Goal: Task Accomplishment & Management: Manage account settings

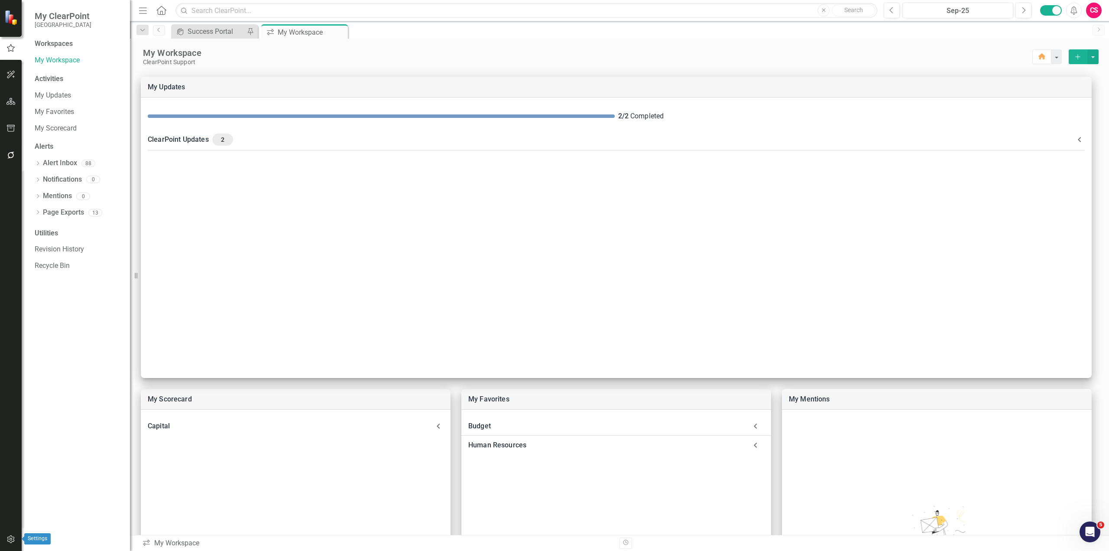
click at [16, 536] on button "button" at bounding box center [10, 539] width 19 height 18
click at [68, 57] on link "Manage Users" at bounding box center [78, 60] width 87 height 10
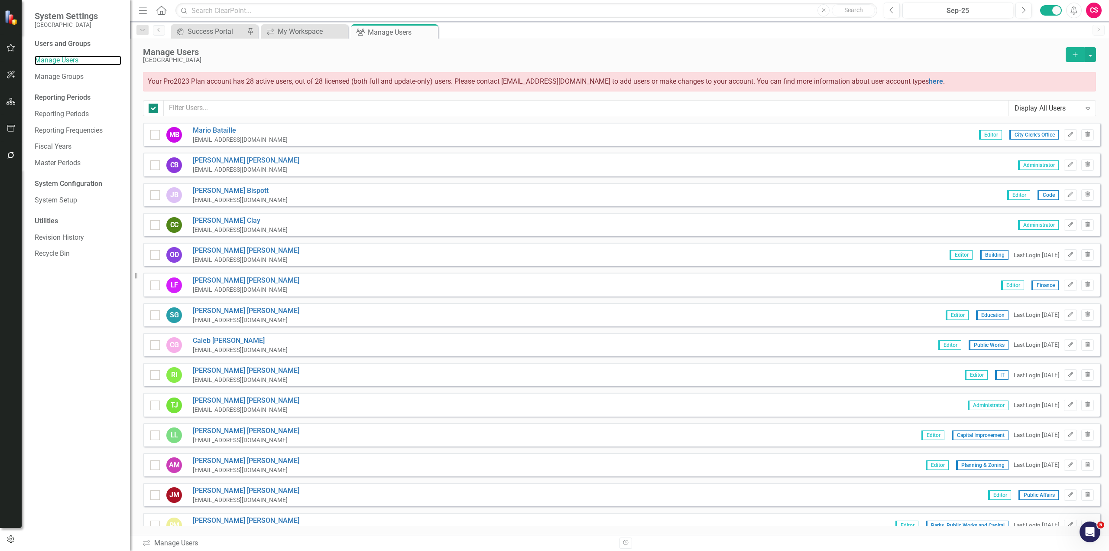
checkbox input "false"
click at [200, 113] on input "text" at bounding box center [586, 108] width 845 height 16
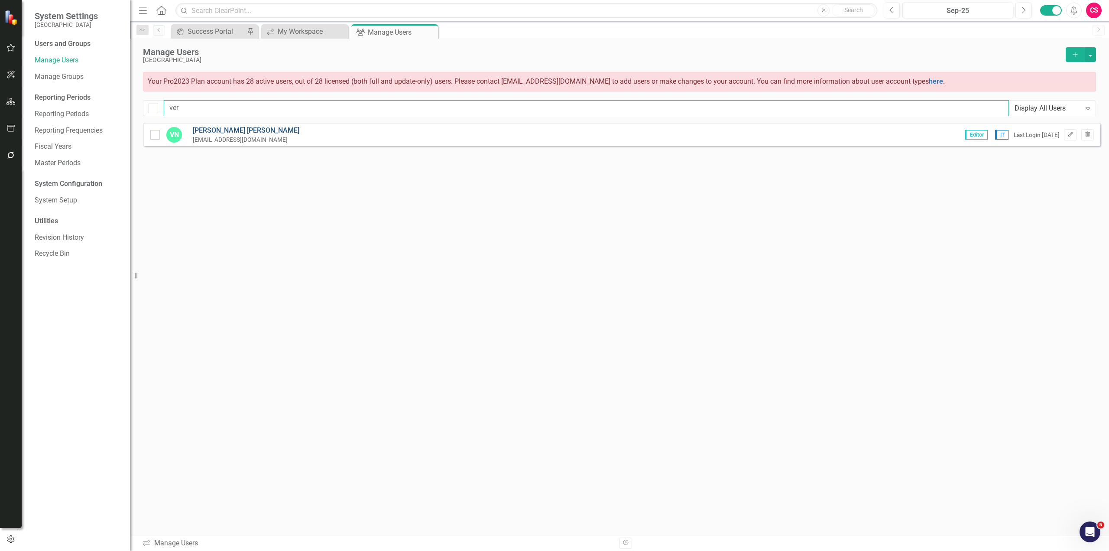
type input "ver"
click at [211, 128] on link "[PERSON_NAME]" at bounding box center [246, 131] width 107 height 10
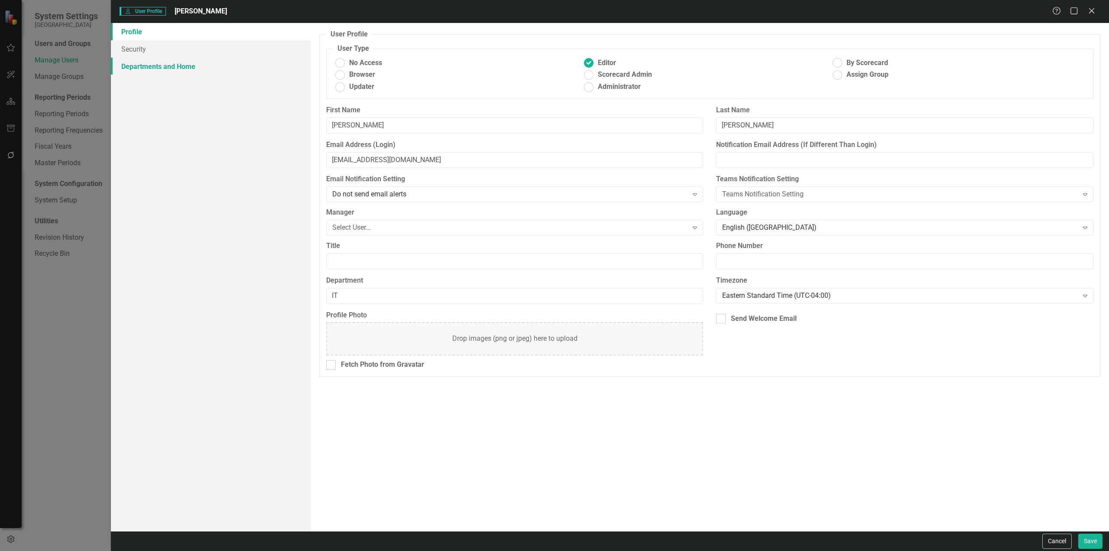
click at [196, 70] on link "Departments and Home" at bounding box center [211, 66] width 200 height 17
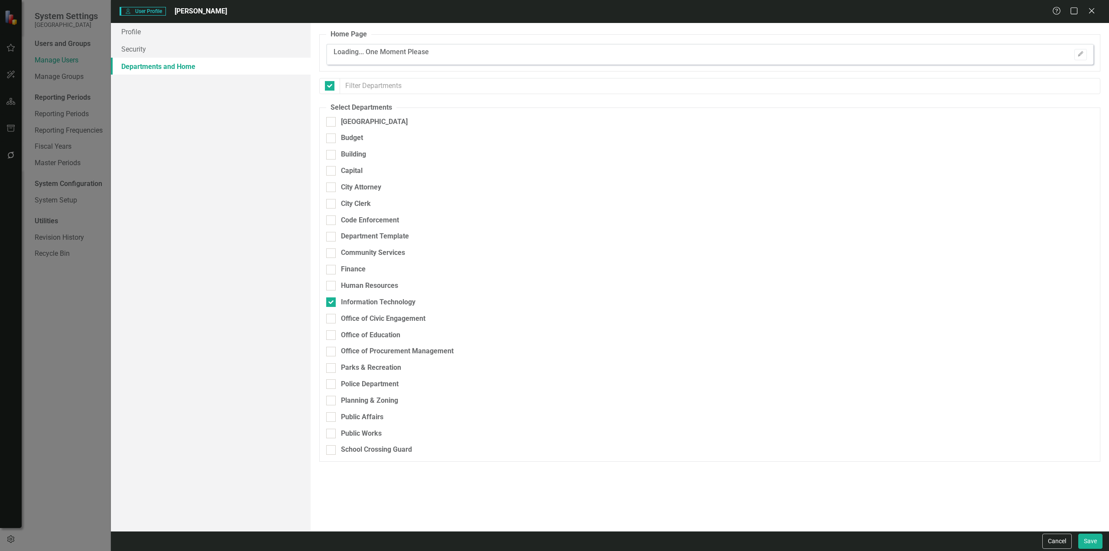
checkbox input "false"
click at [366, 415] on div "Public Affairs" at bounding box center [362, 417] width 42 height 10
click at [332, 415] on input "Public Affairs" at bounding box center [329, 415] width 6 height 6
checkbox input "true"
click at [1087, 539] on button "Save" at bounding box center [1090, 540] width 24 height 15
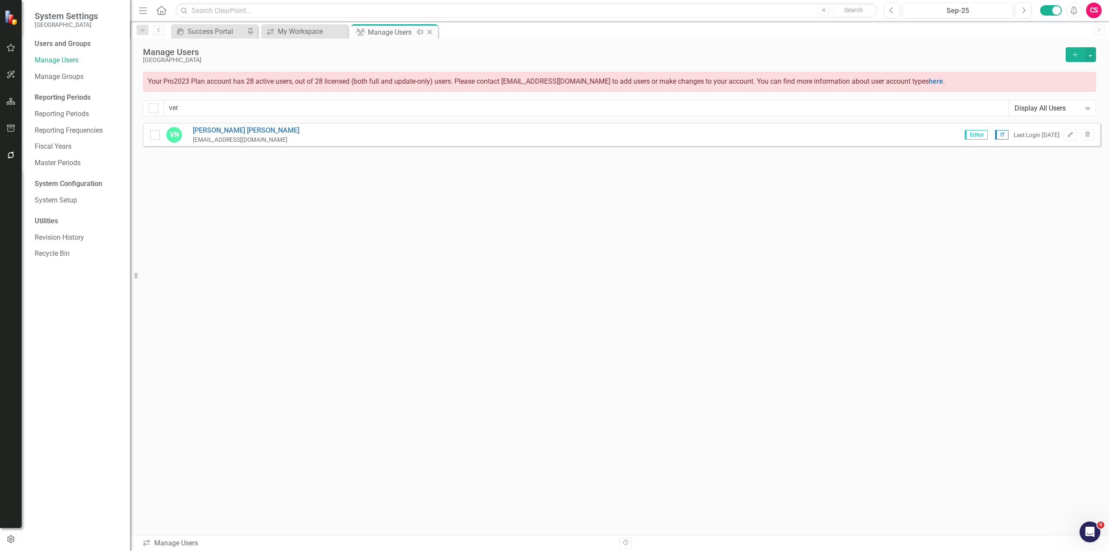
click at [429, 33] on icon "Close" at bounding box center [429, 32] width 9 height 7
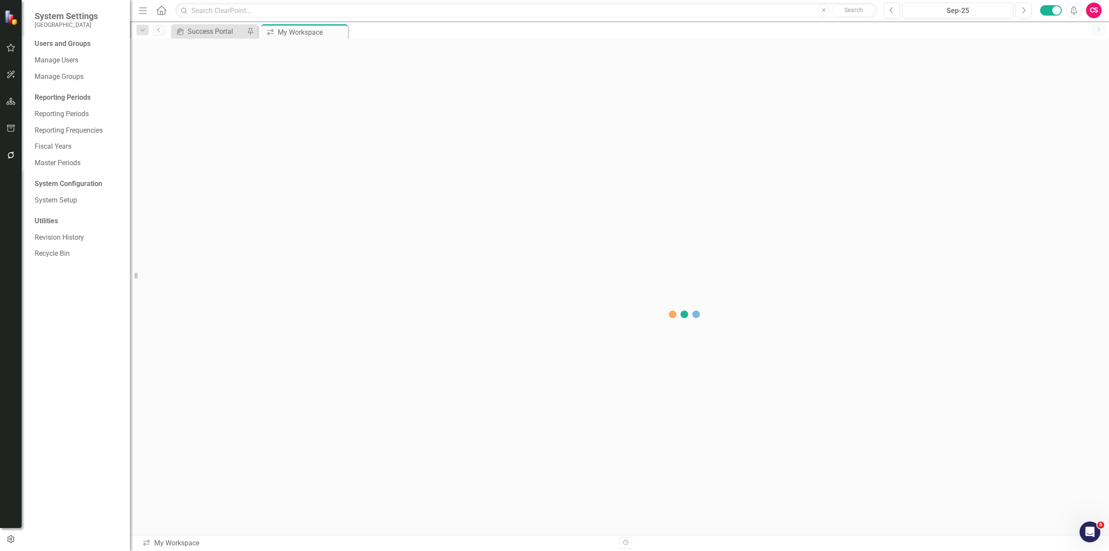
click at [14, 98] on icon "button" at bounding box center [10, 101] width 9 height 7
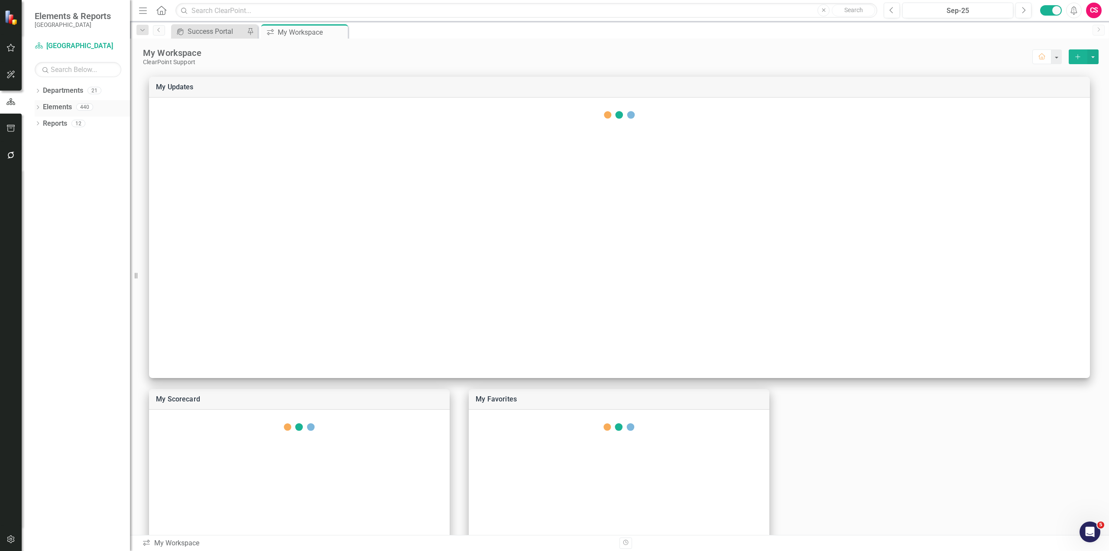
click at [50, 109] on link "Elements" at bounding box center [57, 107] width 29 height 10
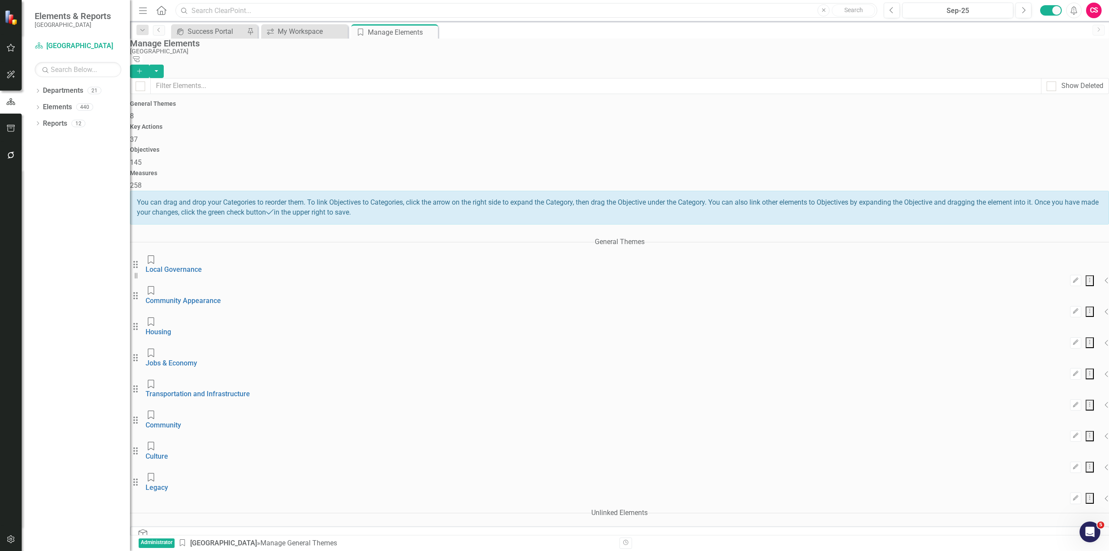
click at [200, 12] on input "text" at bounding box center [526, 10] width 702 height 15
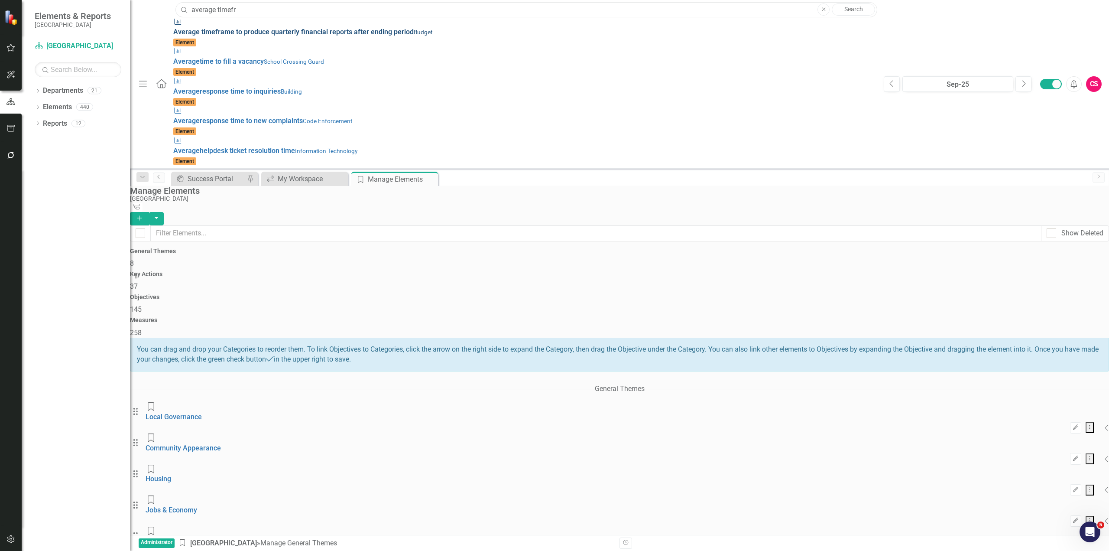
type input "average timefr"
click at [414, 31] on small "Budget" at bounding box center [423, 32] width 19 height 7
